Goal: Information Seeking & Learning: Learn about a topic

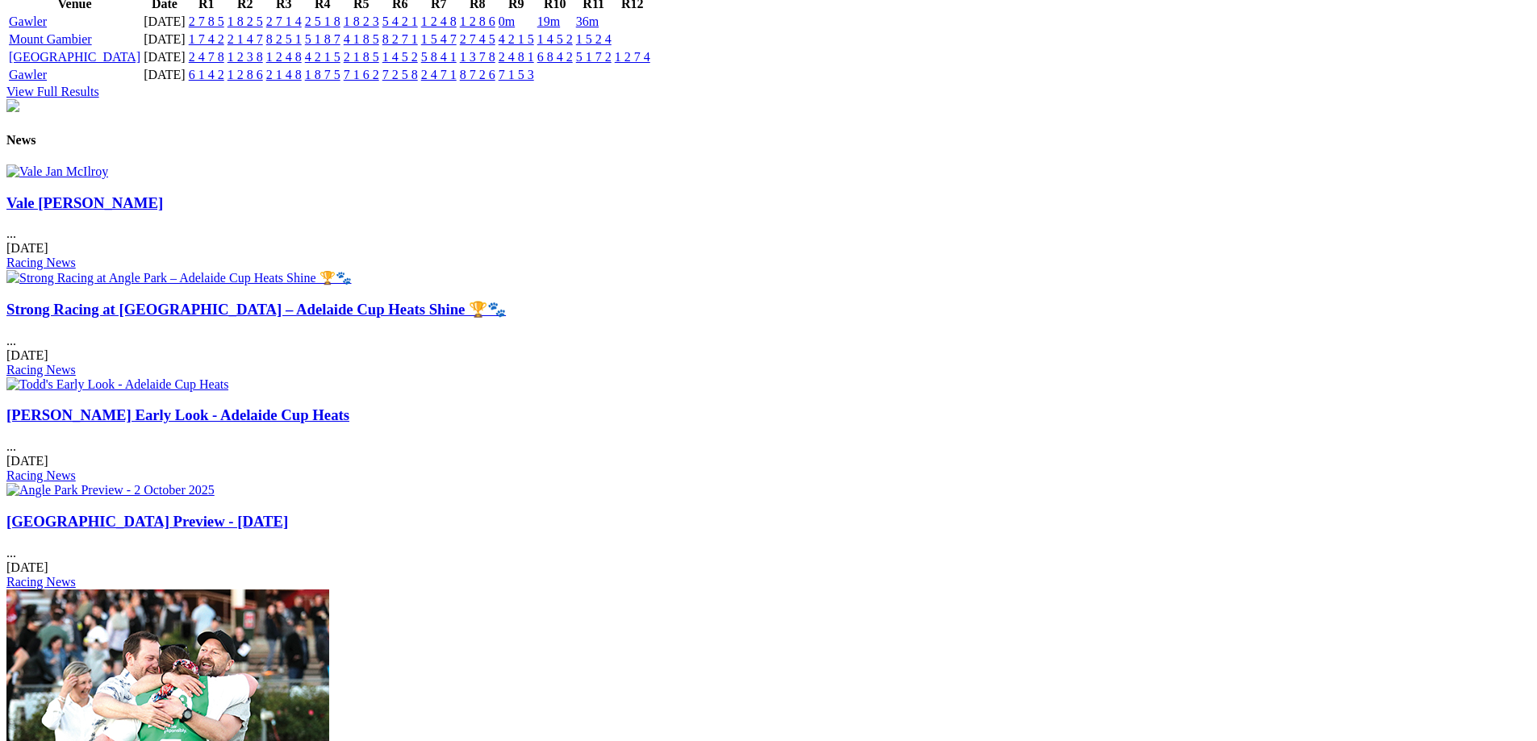
scroll to position [1926, 0]
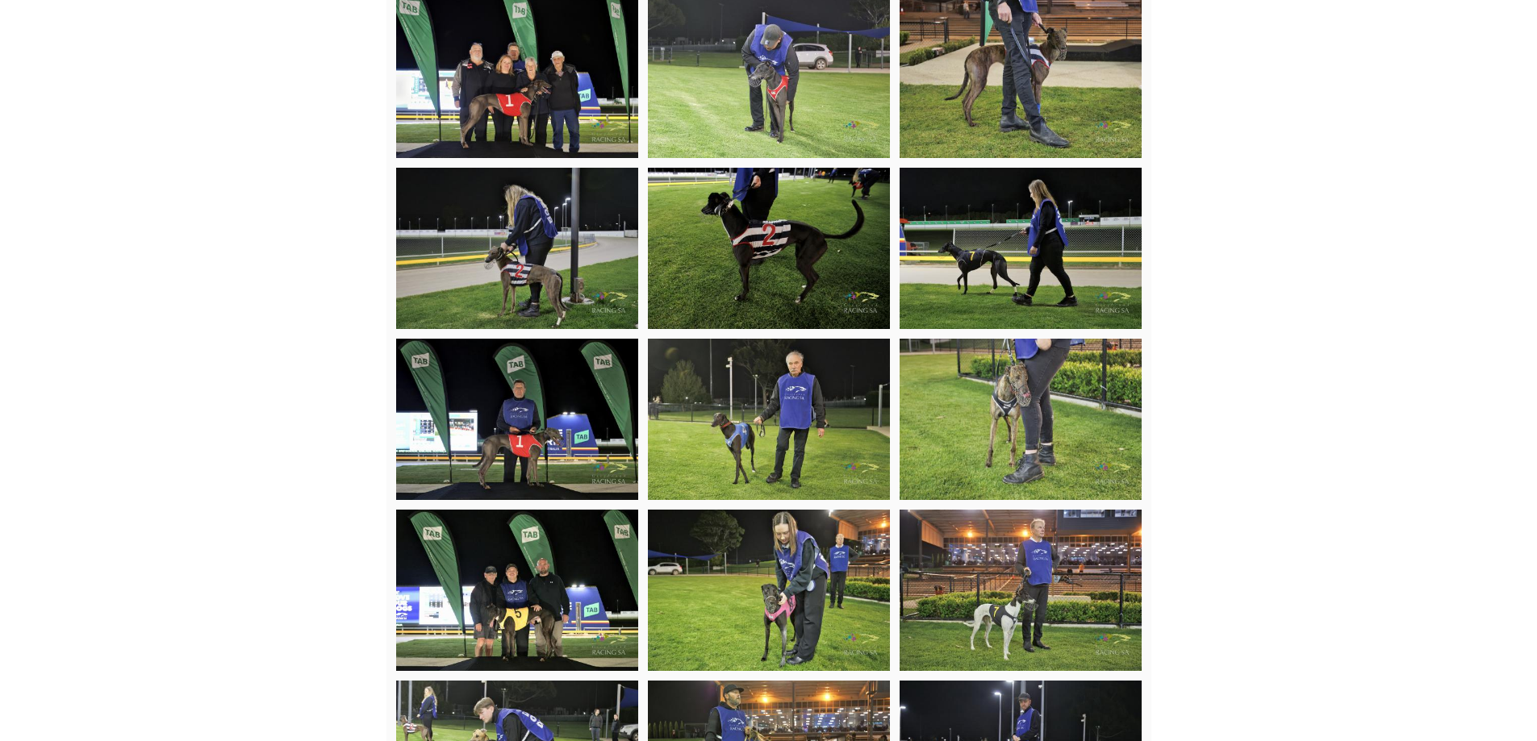
scroll to position [2339, 0]
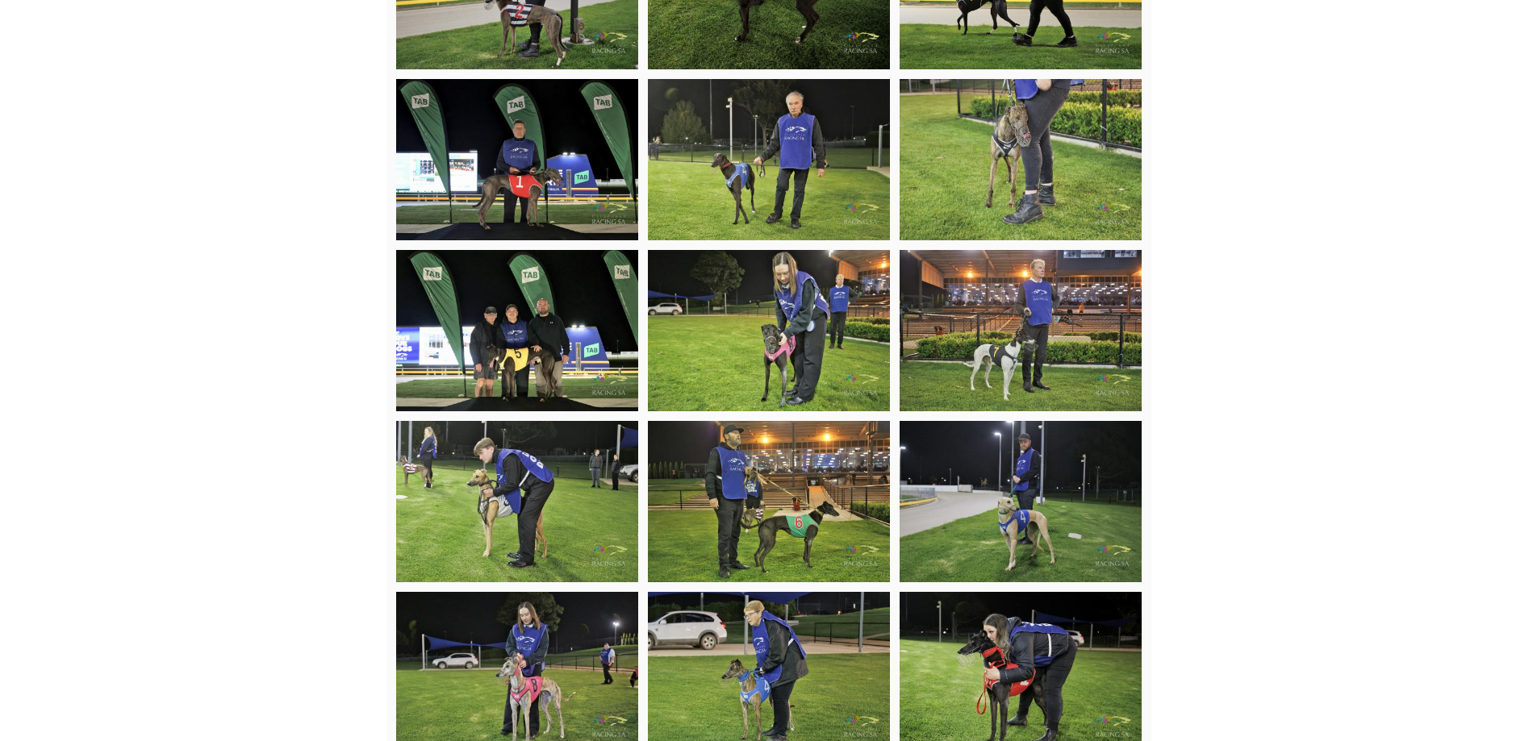
click at [549, 365] on img at bounding box center [517, 330] width 242 height 161
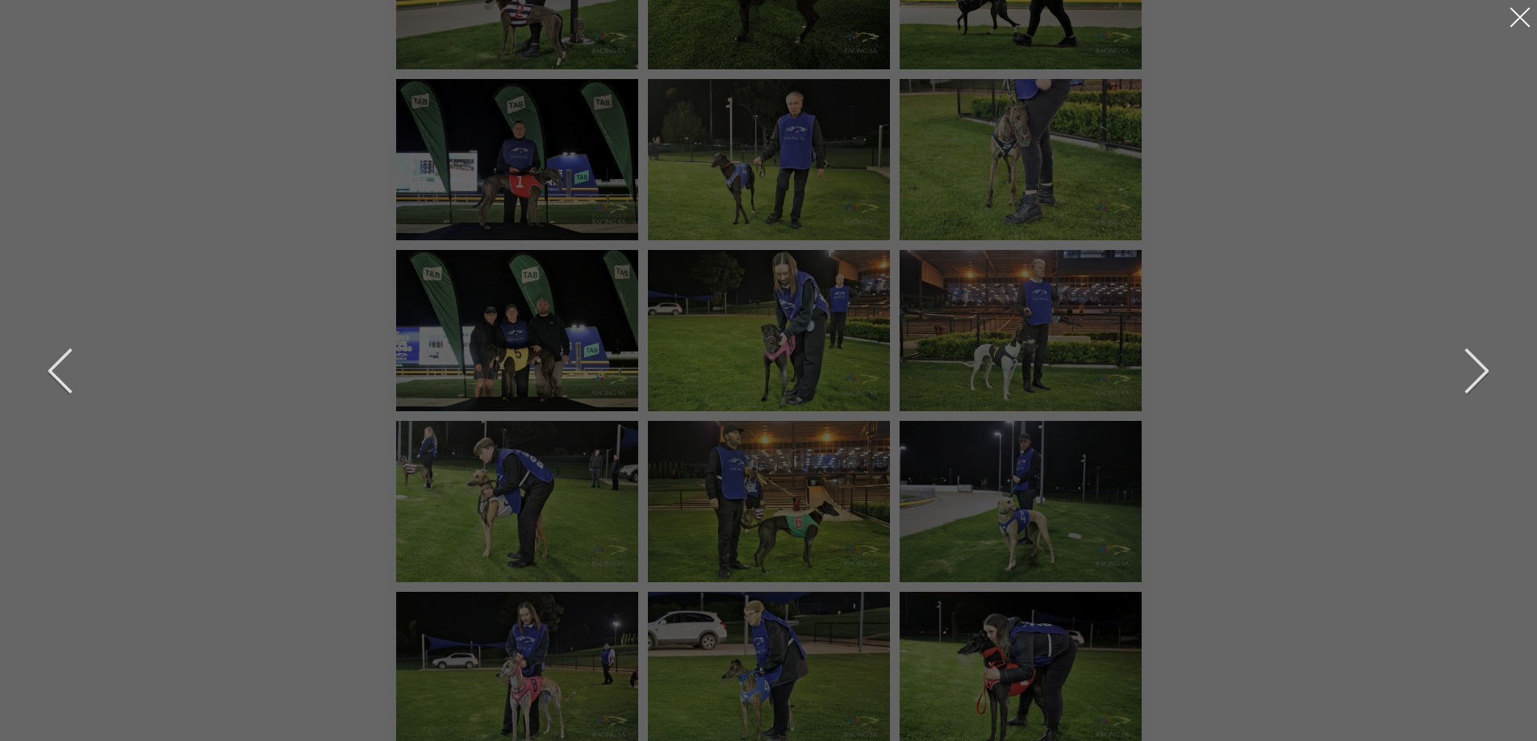
click at [1525, 22] on div at bounding box center [1520, 17] width 26 height 26
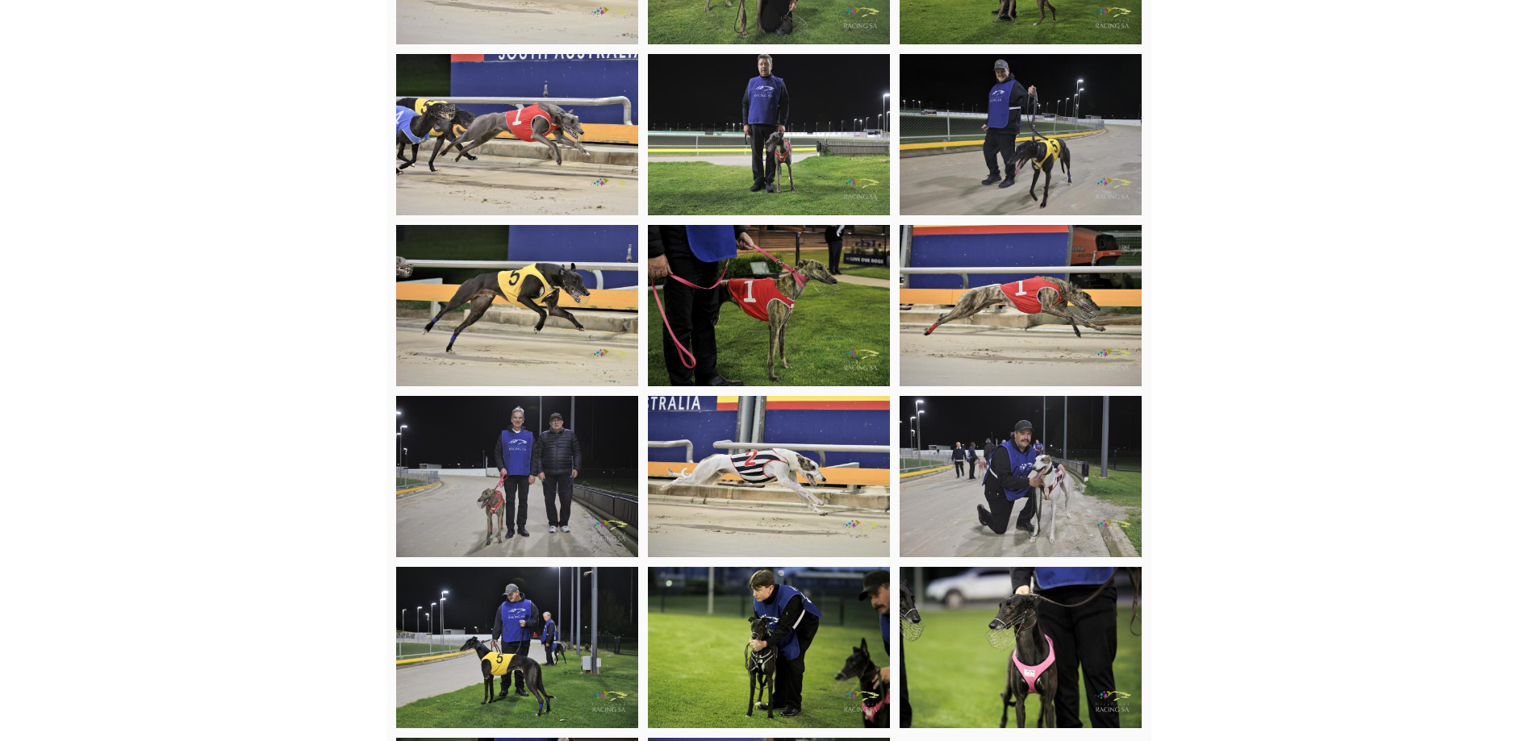
scroll to position [4760, 0]
click at [995, 152] on img at bounding box center [1020, 133] width 242 height 161
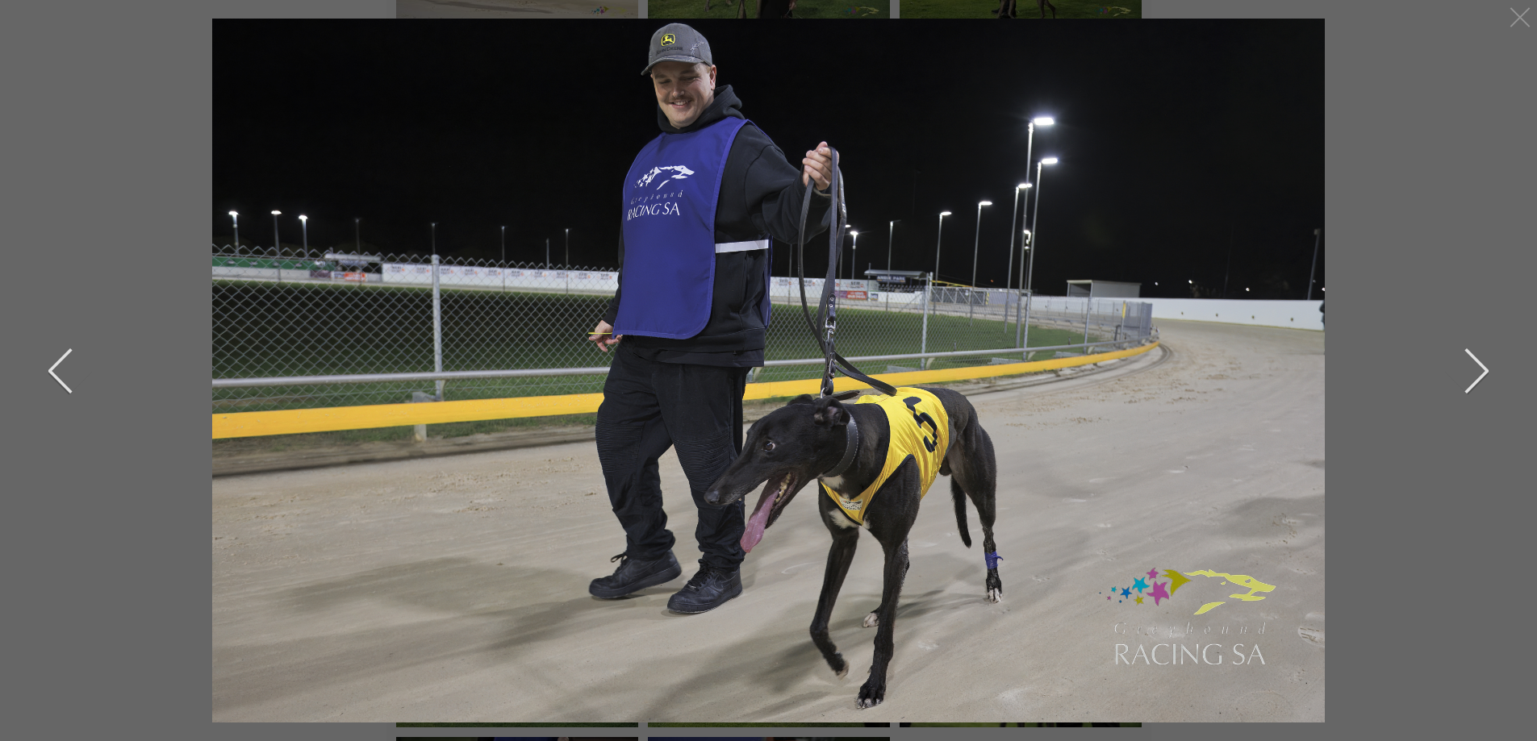
click at [56, 387] on button "previous" at bounding box center [72, 371] width 48 height 81
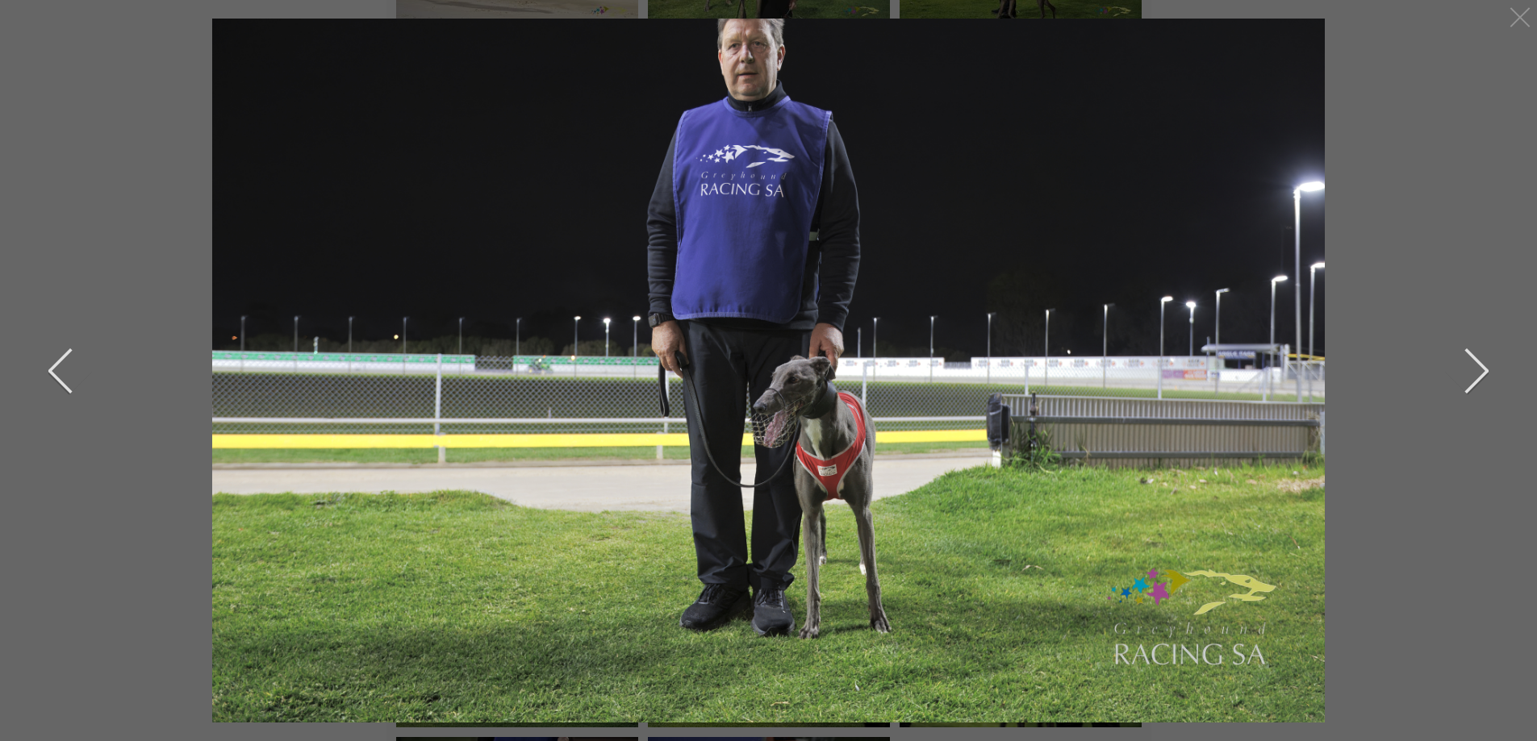
click at [91, 162] on div at bounding box center [769, 371] width 1460 height 704
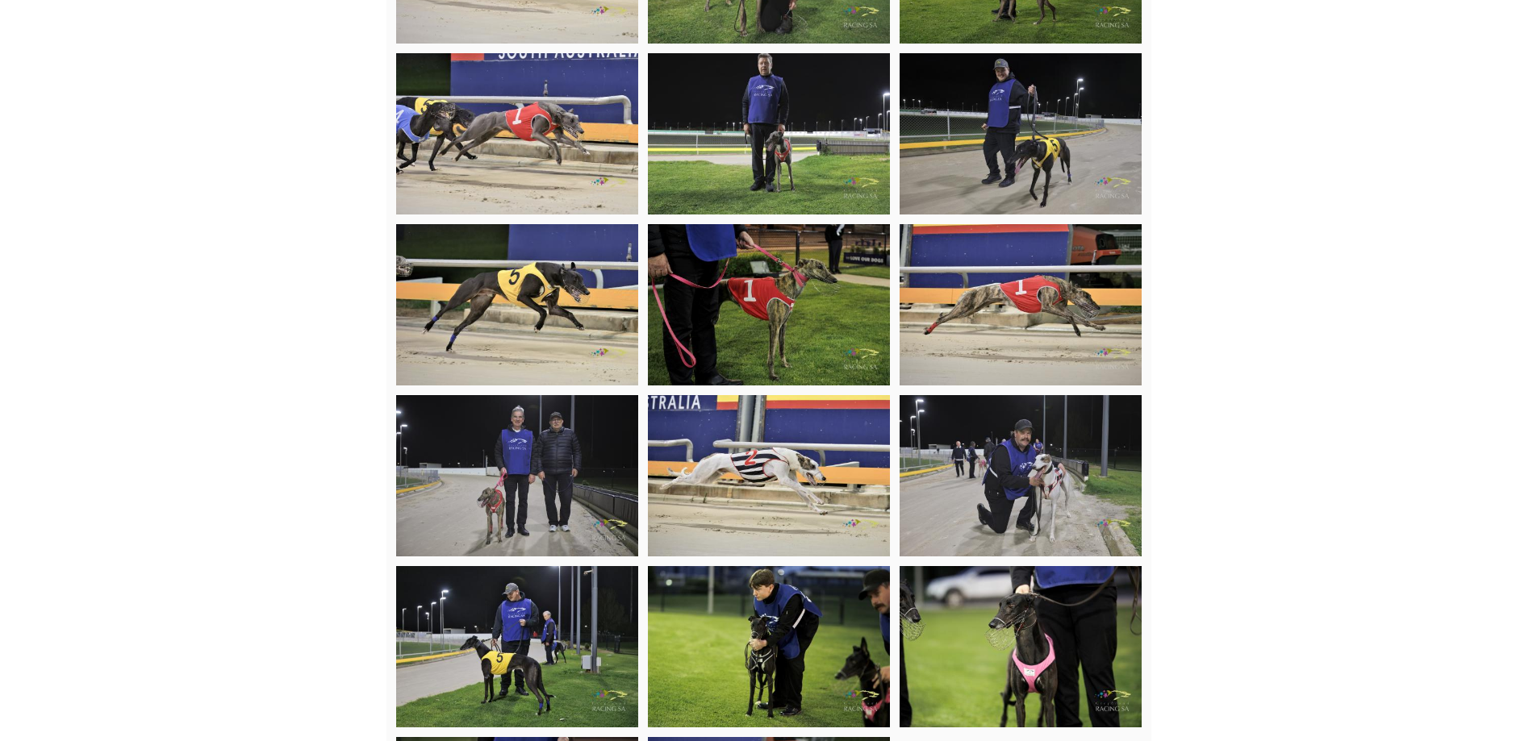
click at [545, 361] on img at bounding box center [517, 304] width 242 height 161
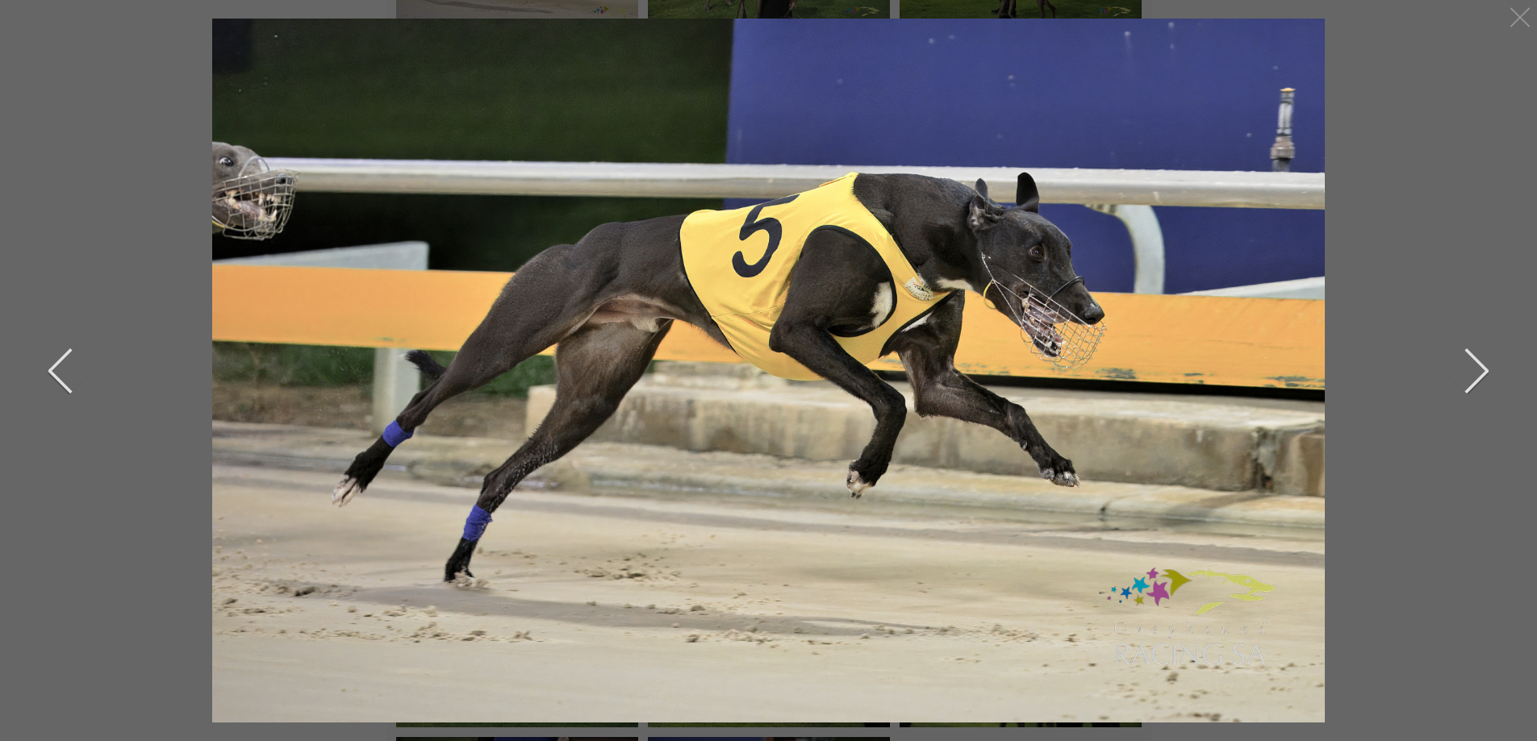
click at [0, 108] on div "previous next" at bounding box center [768, 370] width 1537 height 741
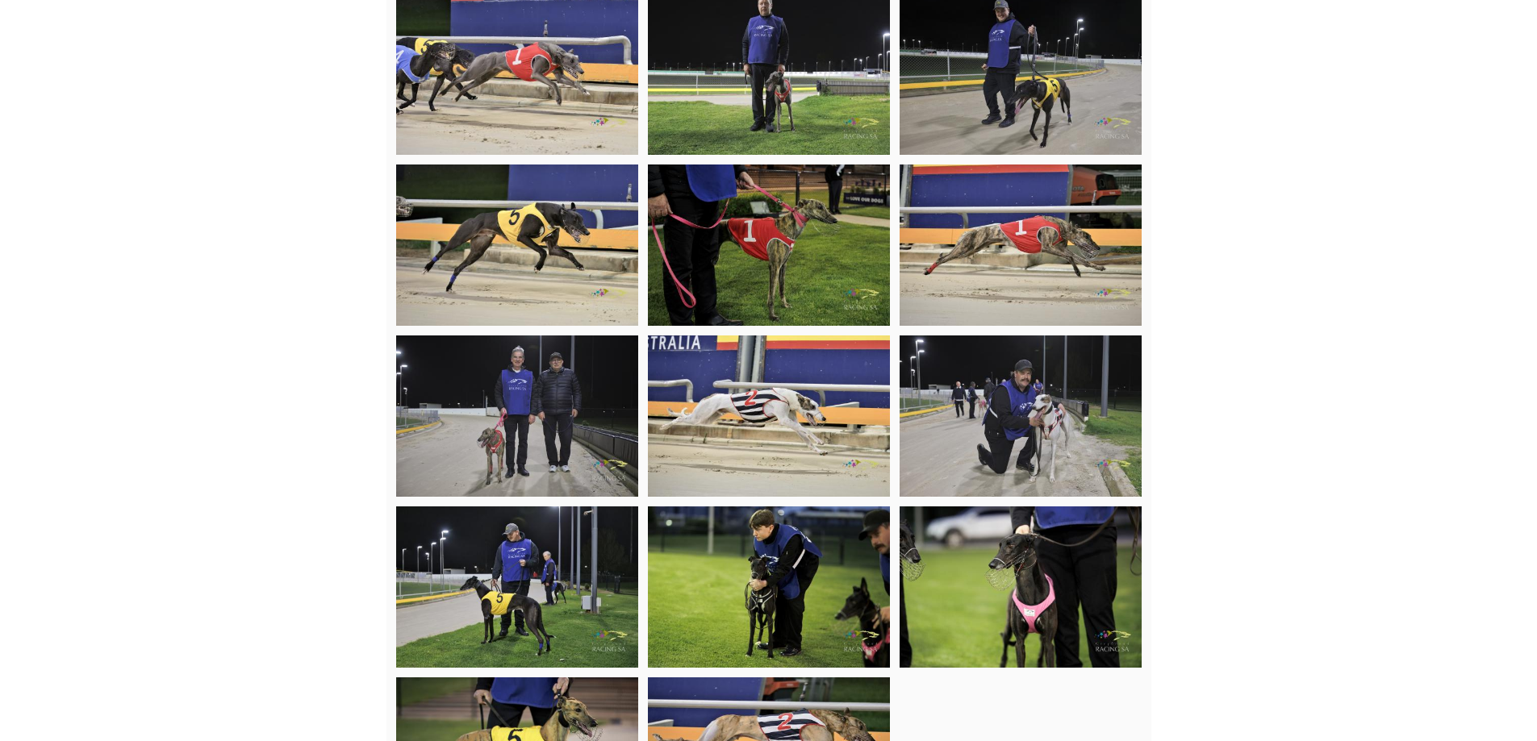
scroll to position [4921, 0]
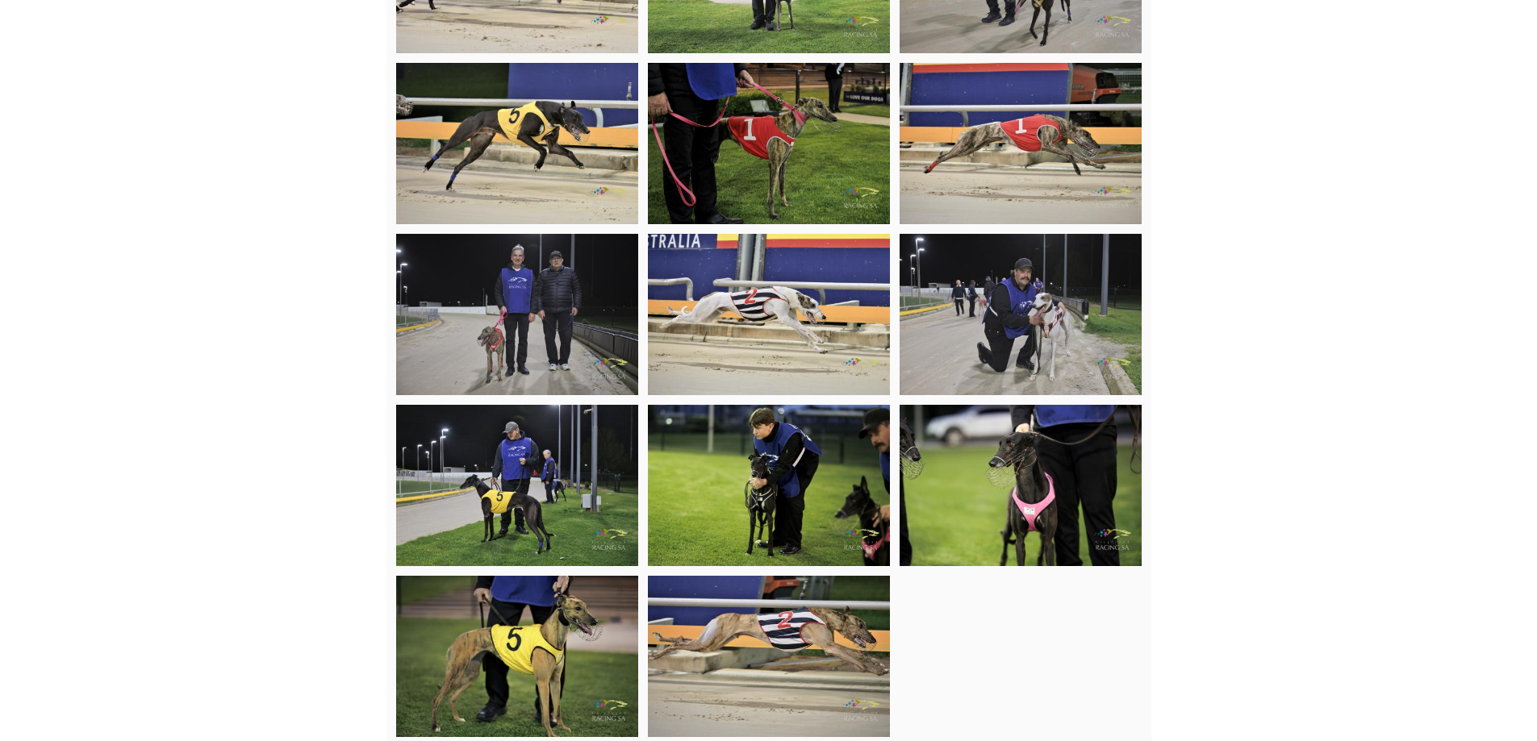
click at [495, 561] on img at bounding box center [517, 485] width 242 height 161
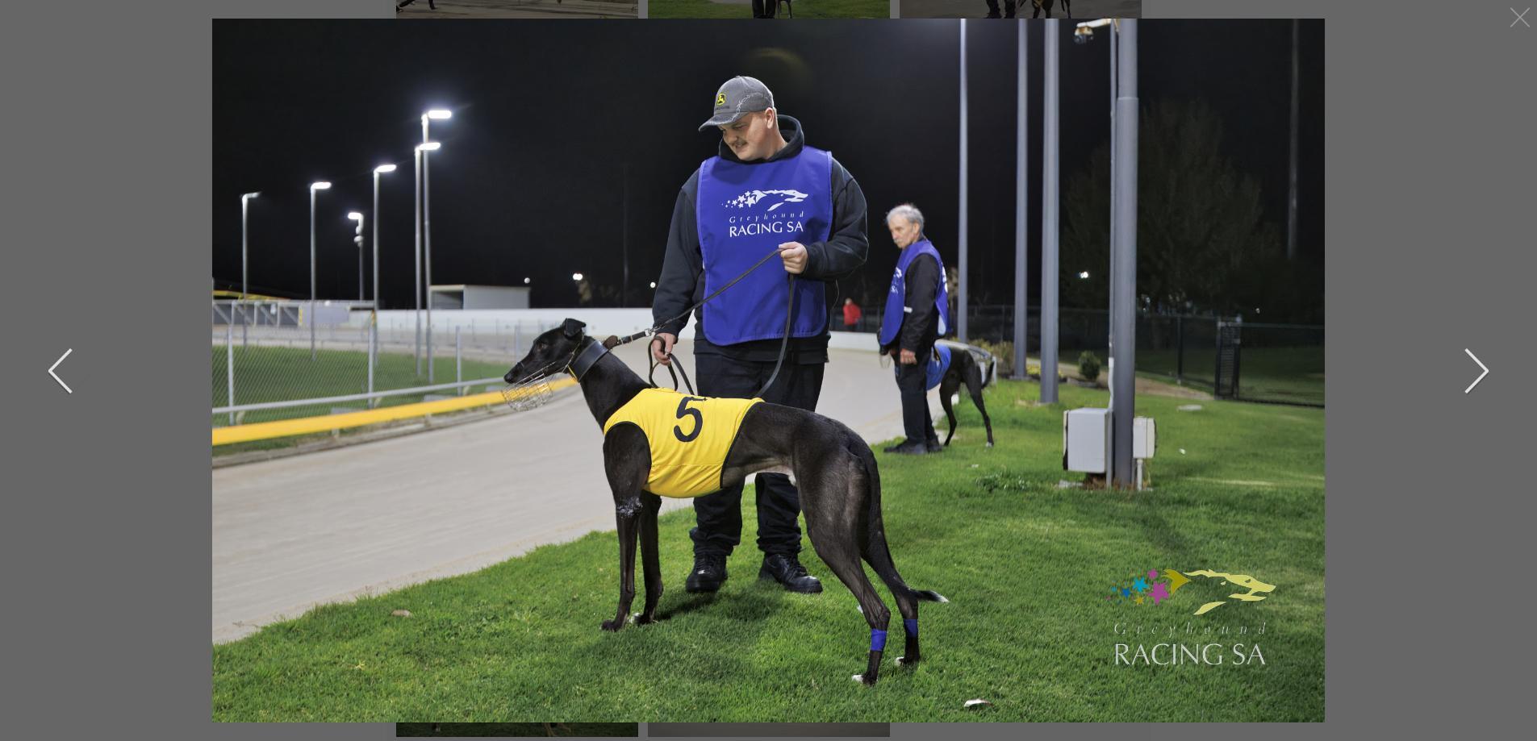
click at [0, 212] on div "previous next" at bounding box center [768, 370] width 1537 height 741
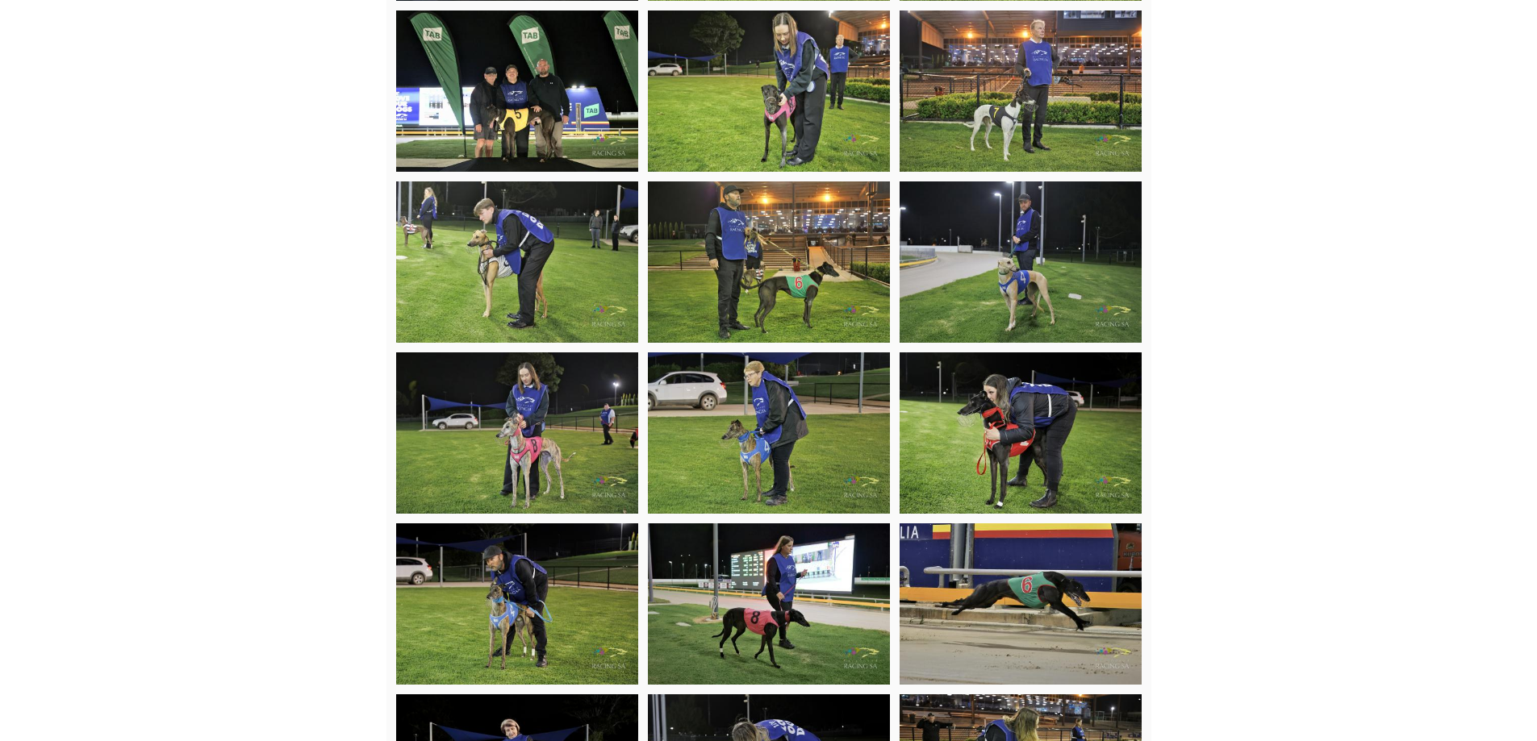
scroll to position [2339, 0]
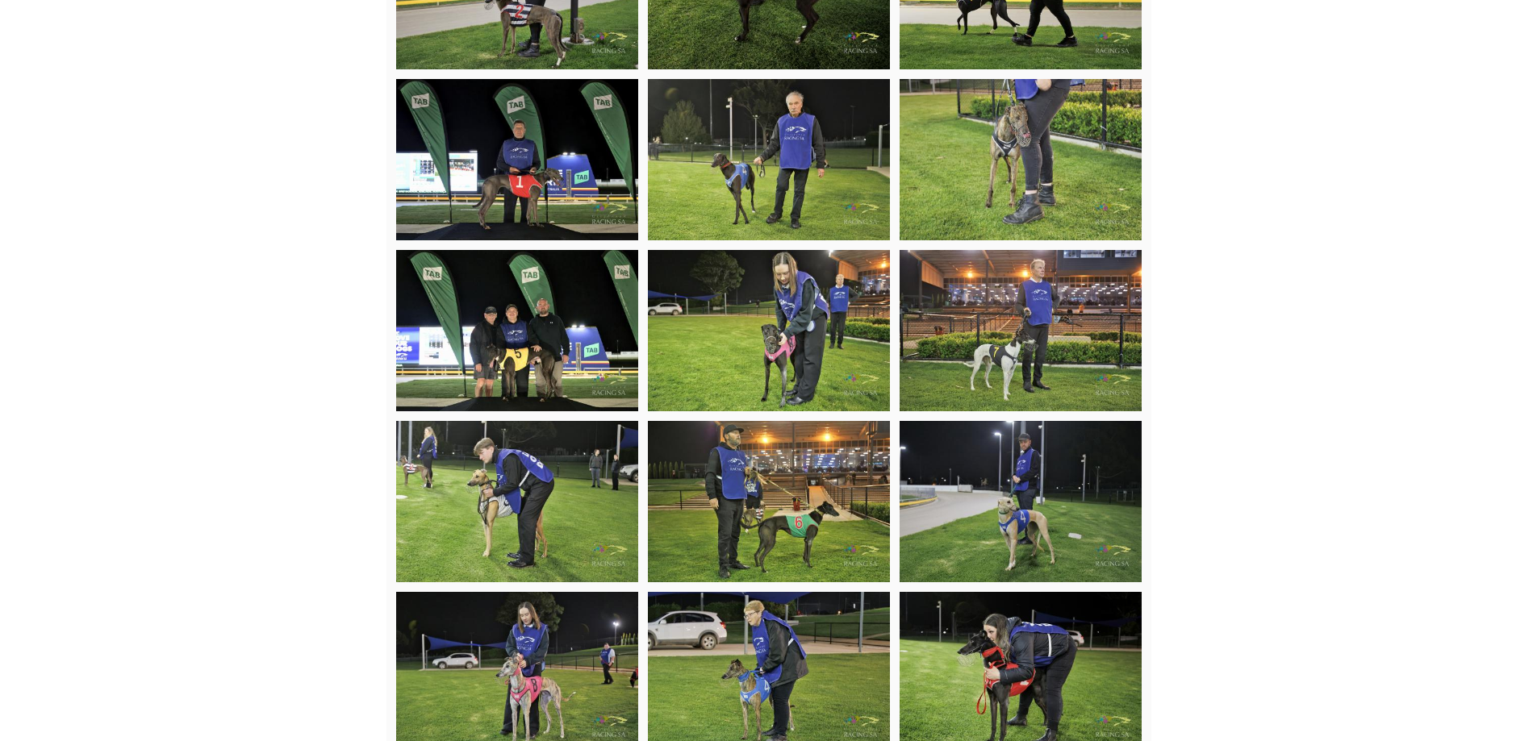
click at [524, 351] on img at bounding box center [517, 330] width 242 height 161
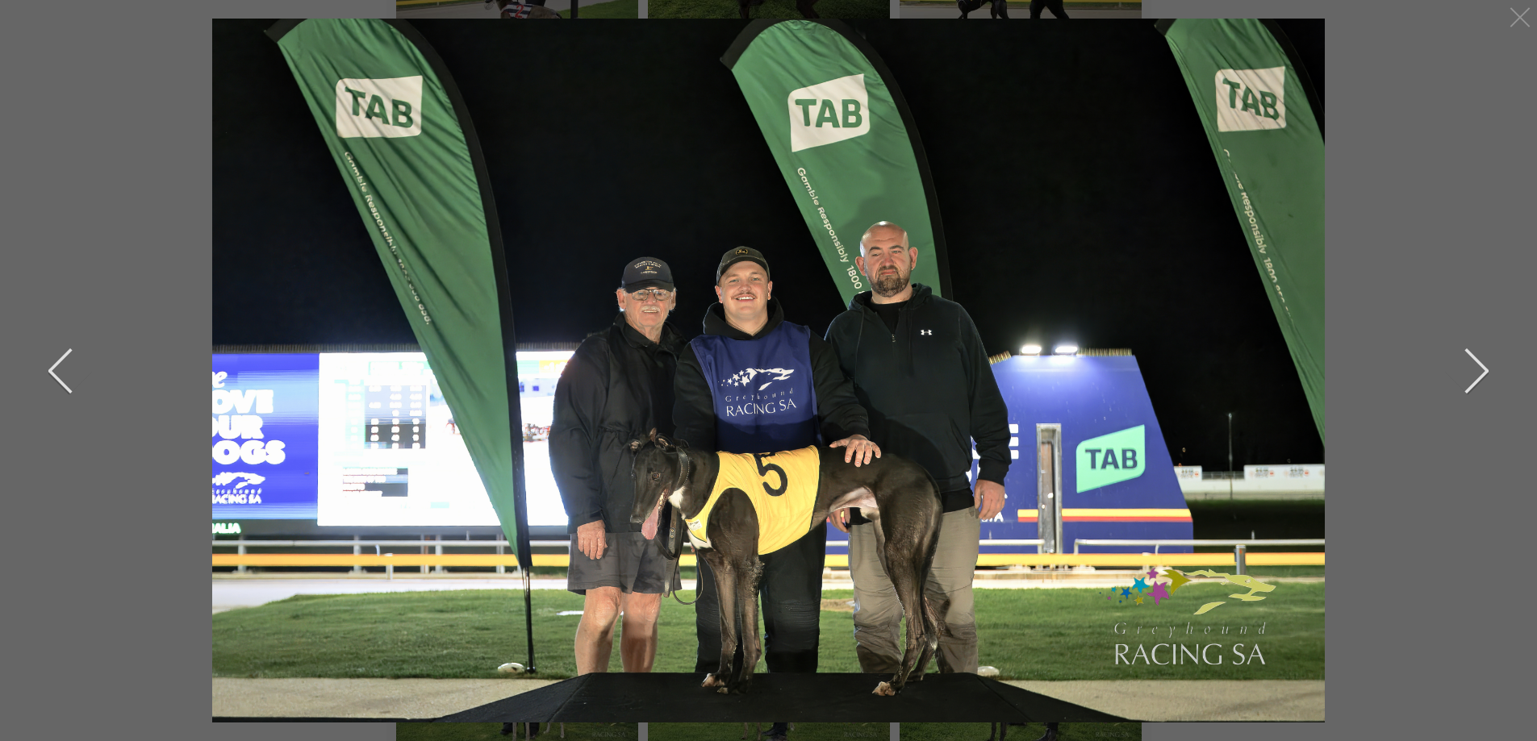
click at [70, 184] on div at bounding box center [769, 371] width 1460 height 704
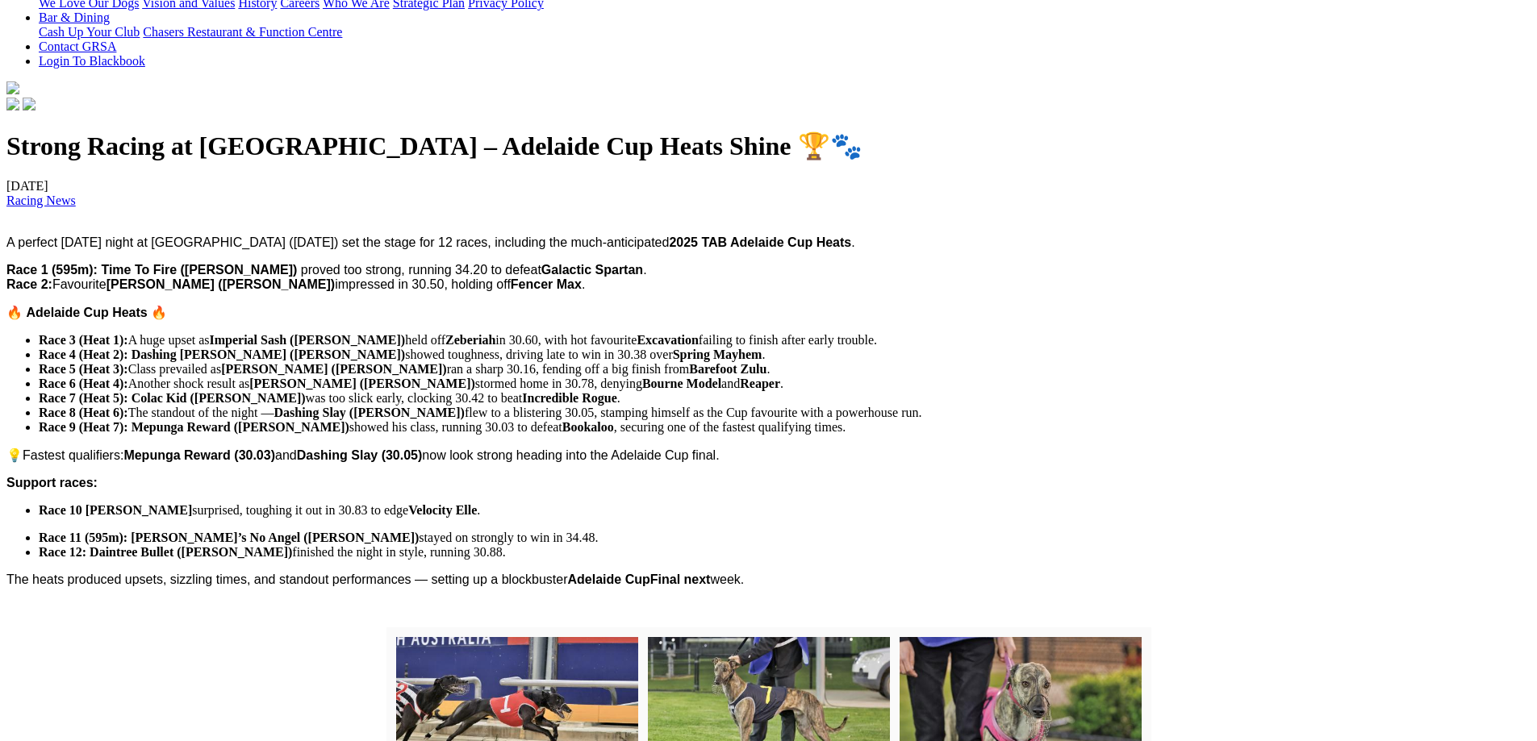
scroll to position [161, 0]
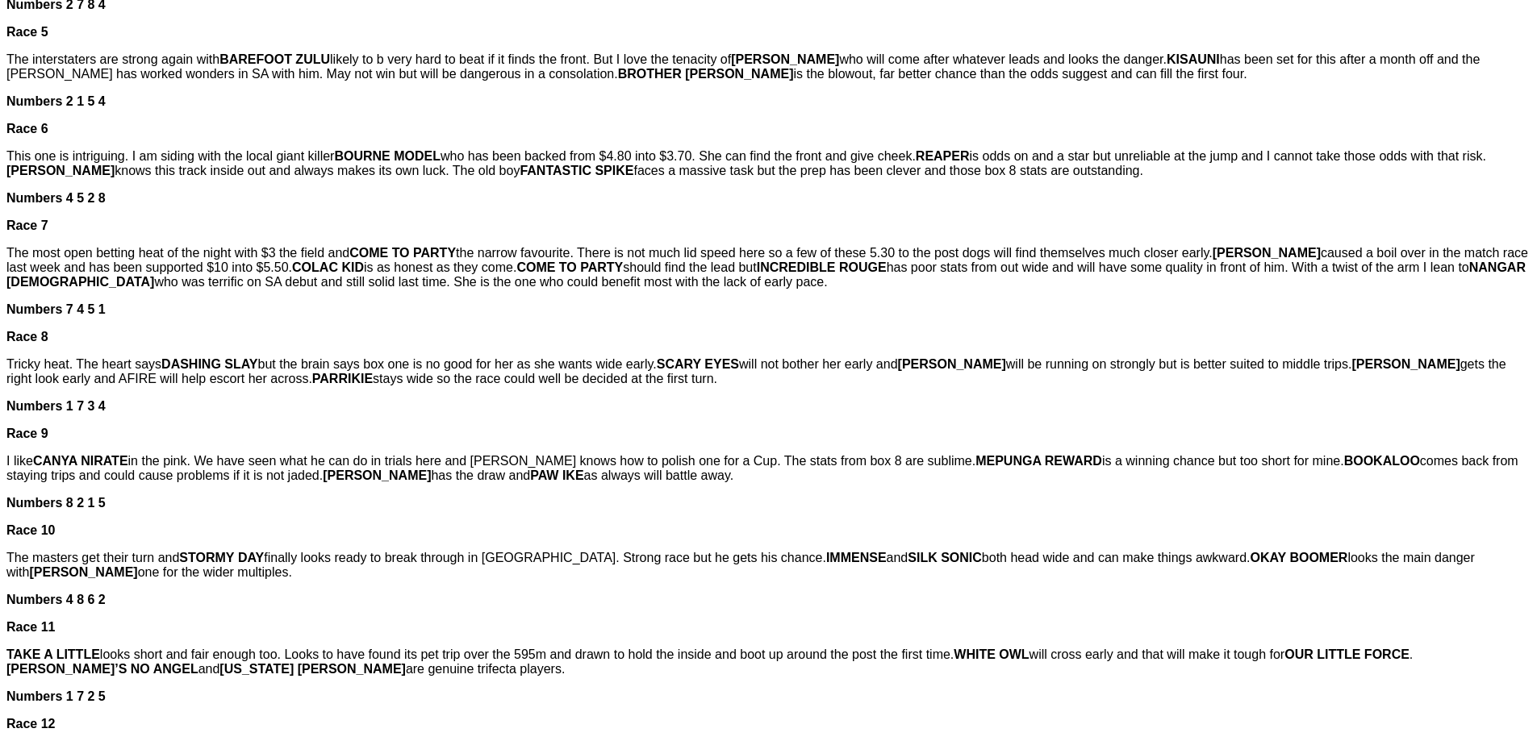
scroll to position [1049, 0]
